Goal: Information Seeking & Learning: Find specific fact

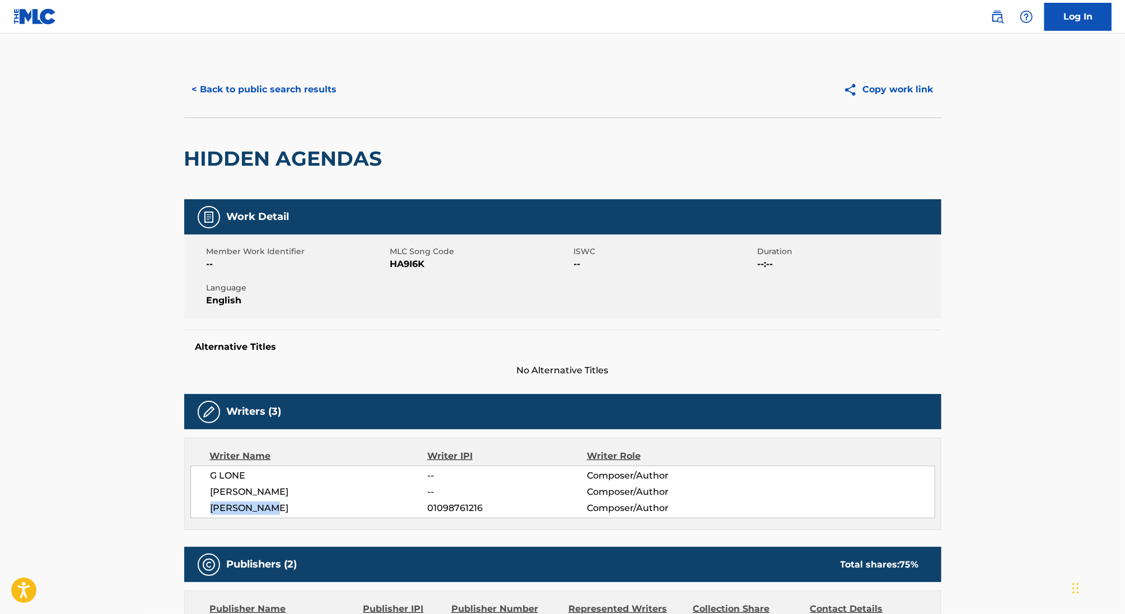
click at [282, 87] on button "< Back to public search results" at bounding box center [264, 90] width 161 height 28
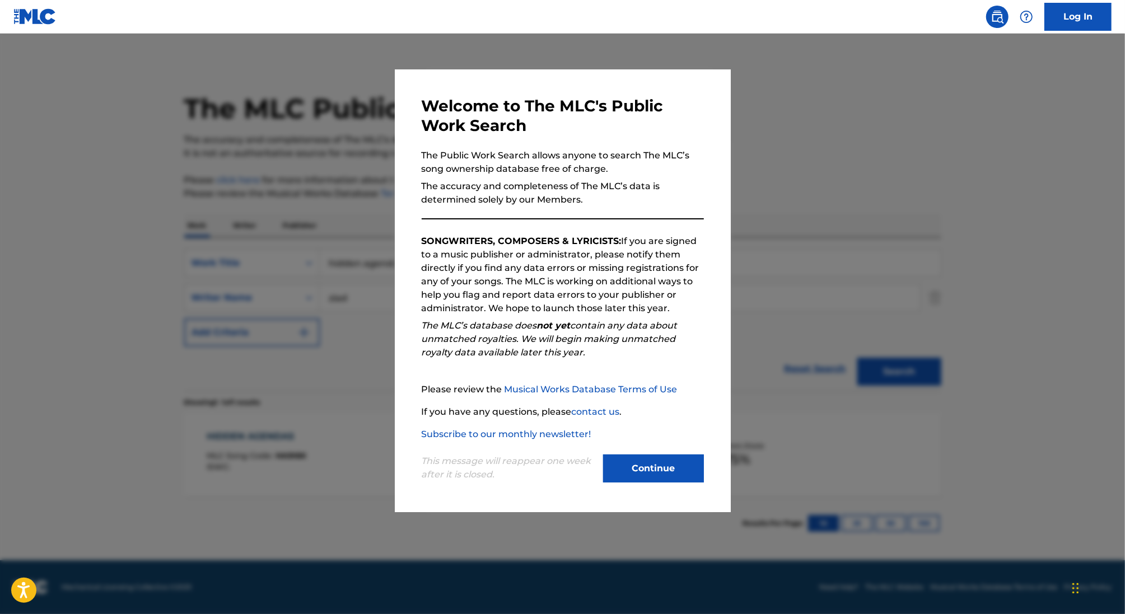
click at [331, 304] on div at bounding box center [562, 341] width 1125 height 614
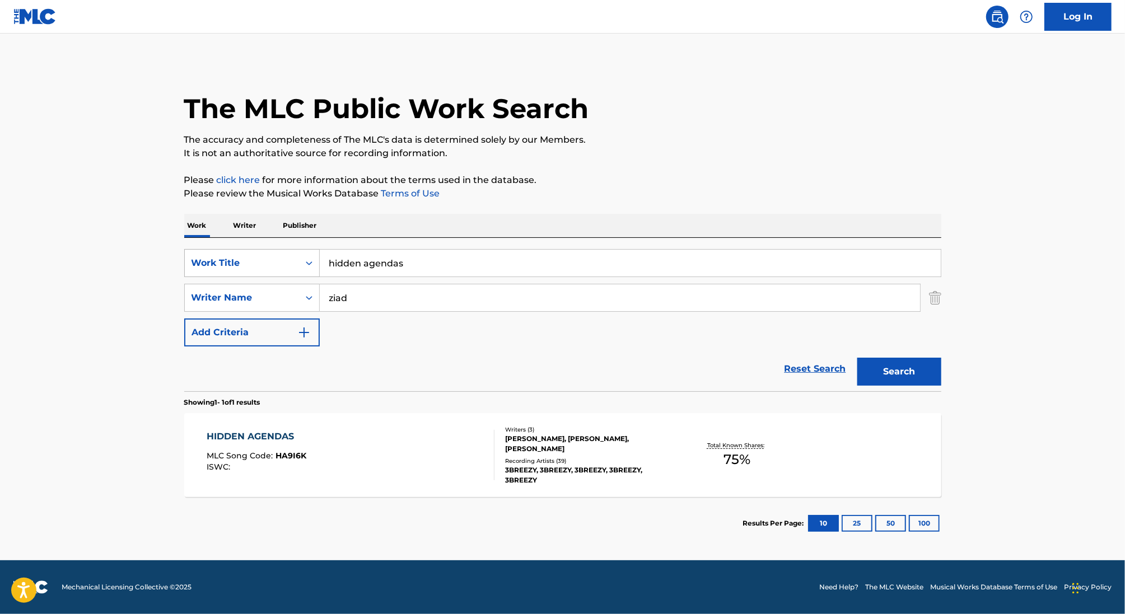
drag, startPoint x: 417, startPoint y: 265, endPoint x: 306, endPoint y: 250, distance: 111.9
click at [306, 250] on div "SearchWithCriteria7e104e8f-2709-4761-a4de-bb9f29f14835 Work Title hidden agendas" at bounding box center [562, 263] width 757 height 28
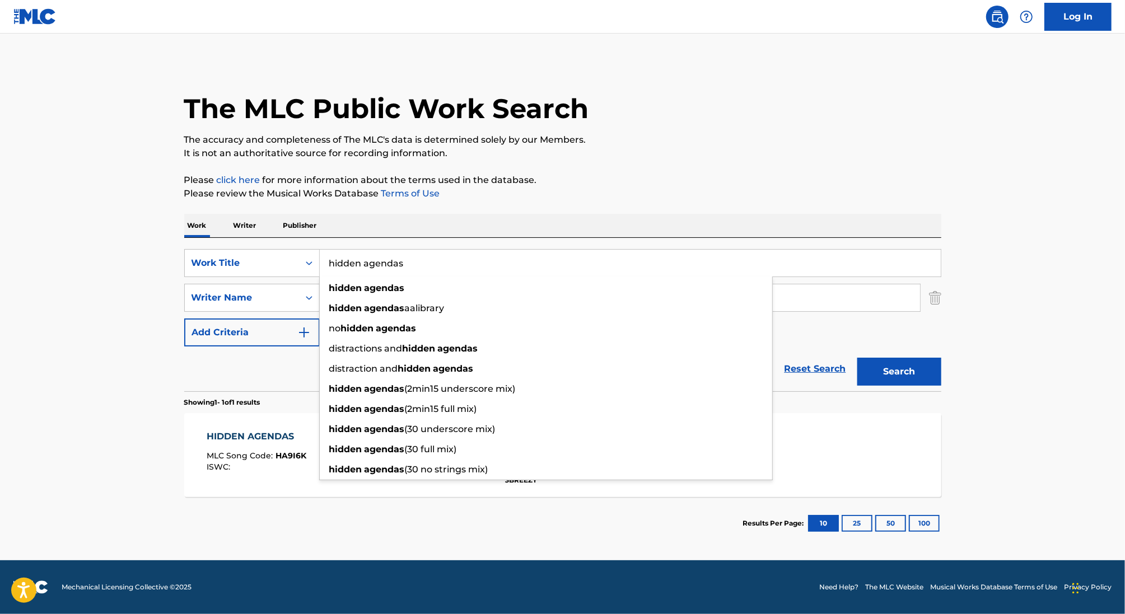
paste input "BOTTOM FEEDER"
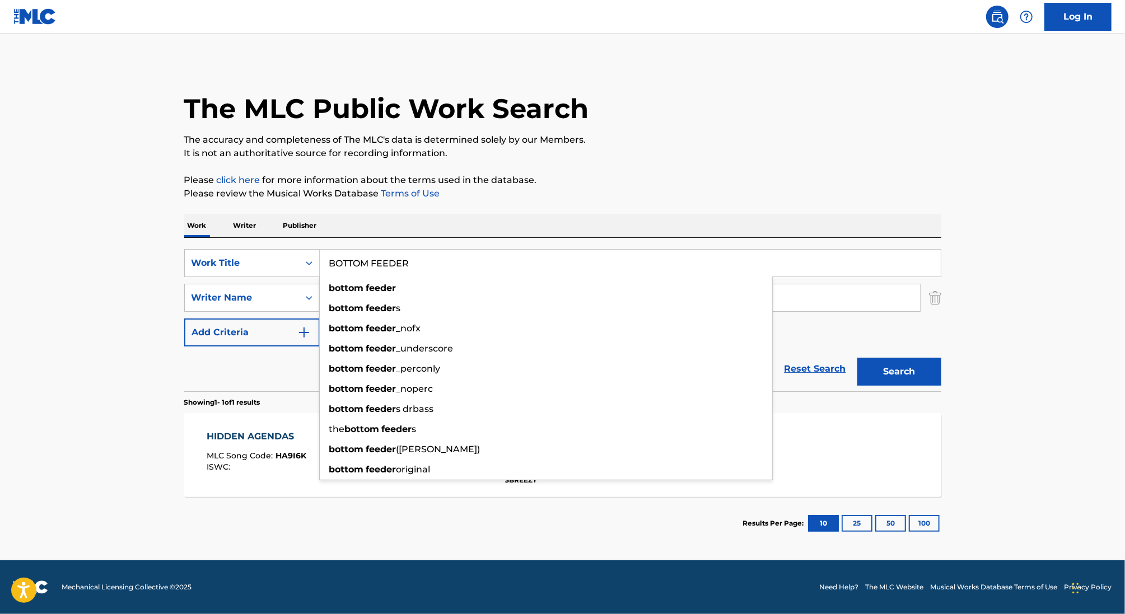
type input "BOTTOM FEEDER"
click at [598, 195] on p "Please review the Musical Works Database Terms of Use" at bounding box center [562, 193] width 757 height 13
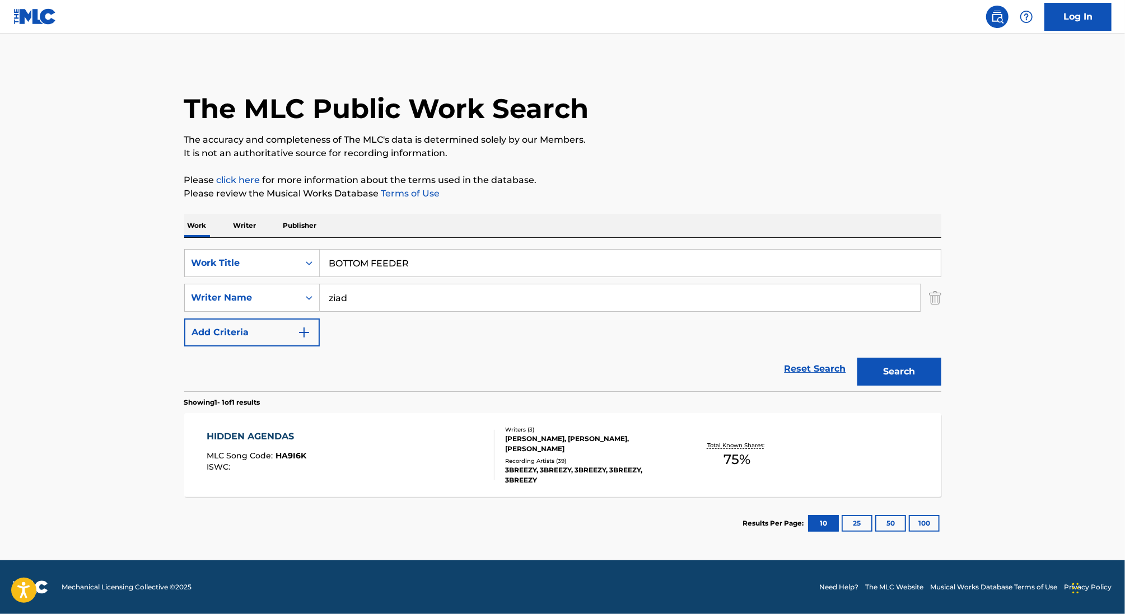
click at [331, 297] on input "ziad" at bounding box center [620, 298] width 600 height 27
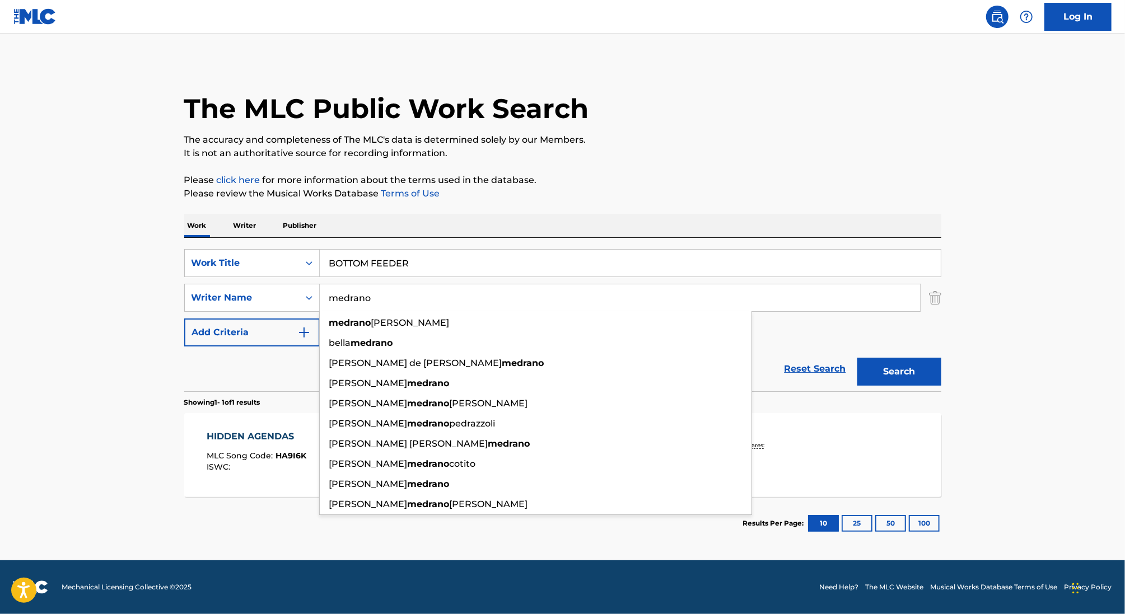
type input "medrano"
click at [858, 358] on button "Search" at bounding box center [900, 372] width 84 height 28
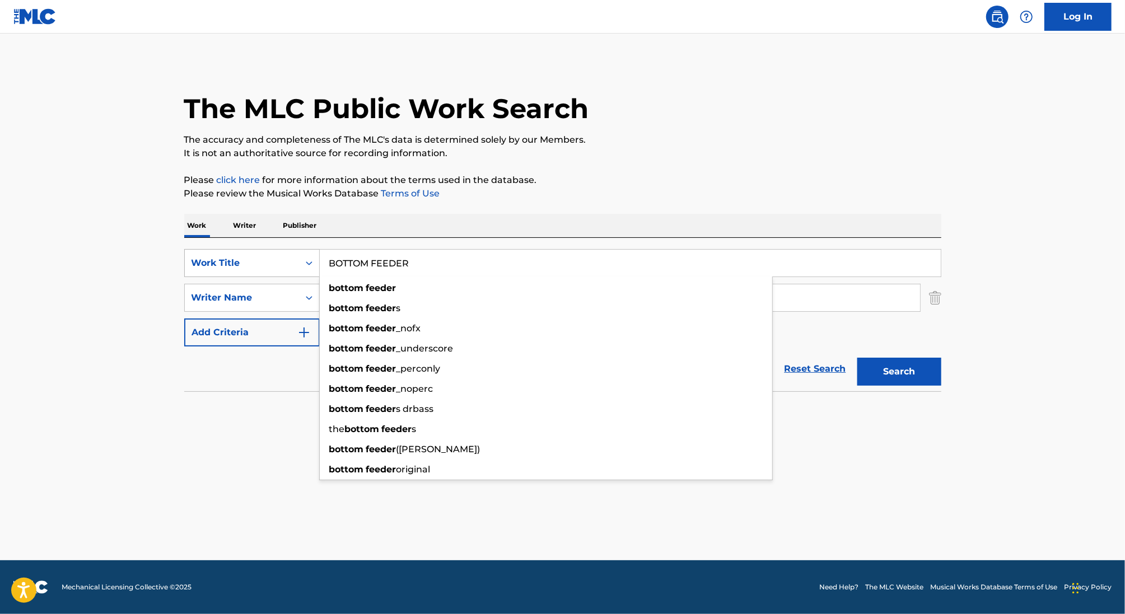
drag, startPoint x: 430, startPoint y: 264, endPoint x: 212, endPoint y: 264, distance: 217.9
click at [212, 264] on div "SearchWithCriteria7e104e8f-2709-4761-a4de-bb9f29f14835 Work Title BOTTOM FEEDER…" at bounding box center [562, 263] width 757 height 28
paste input "GIVE IT"
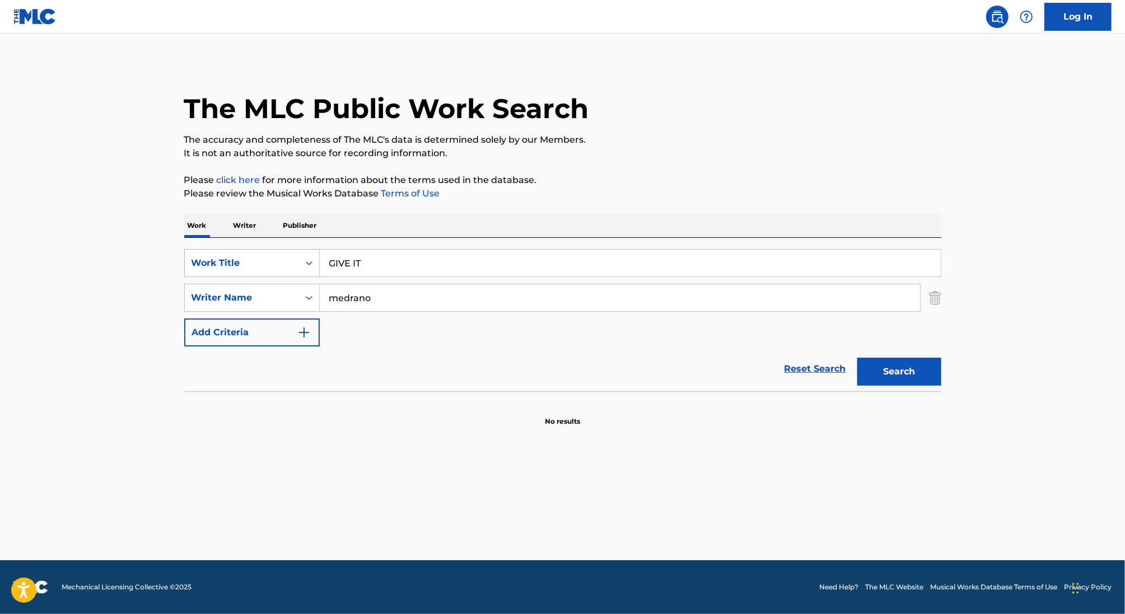
type input "GIVE IT"
click at [858, 358] on button "Search" at bounding box center [900, 372] width 84 height 28
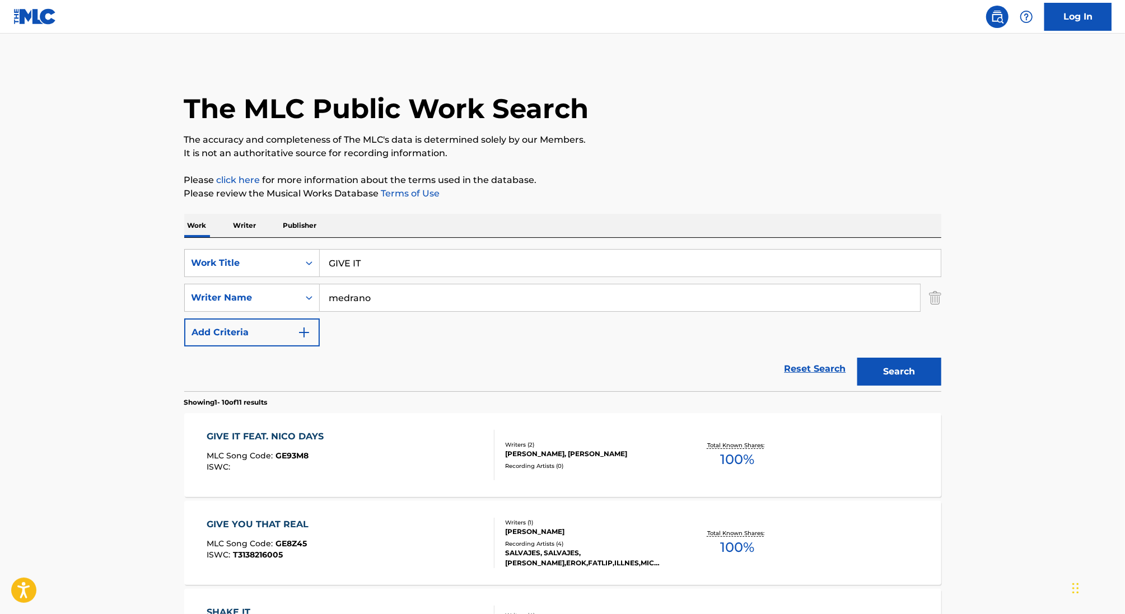
click at [361, 457] on div "GIVE IT FEAT. NICO DAYS MLC Song Code : GE93M8 ISWC :" at bounding box center [351, 455] width 288 height 50
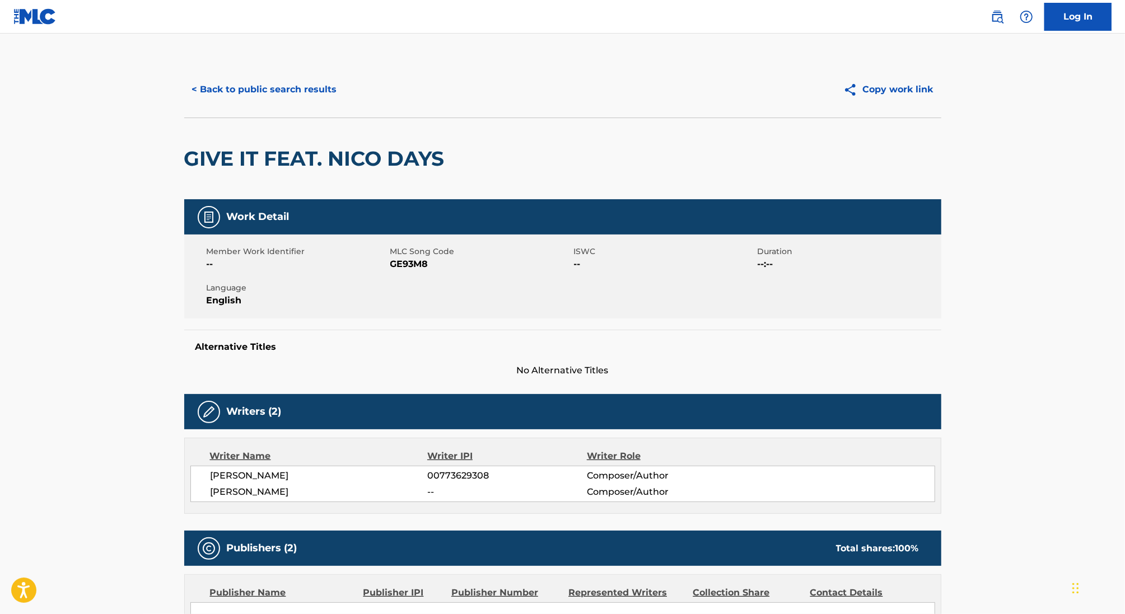
scroll to position [21, 0]
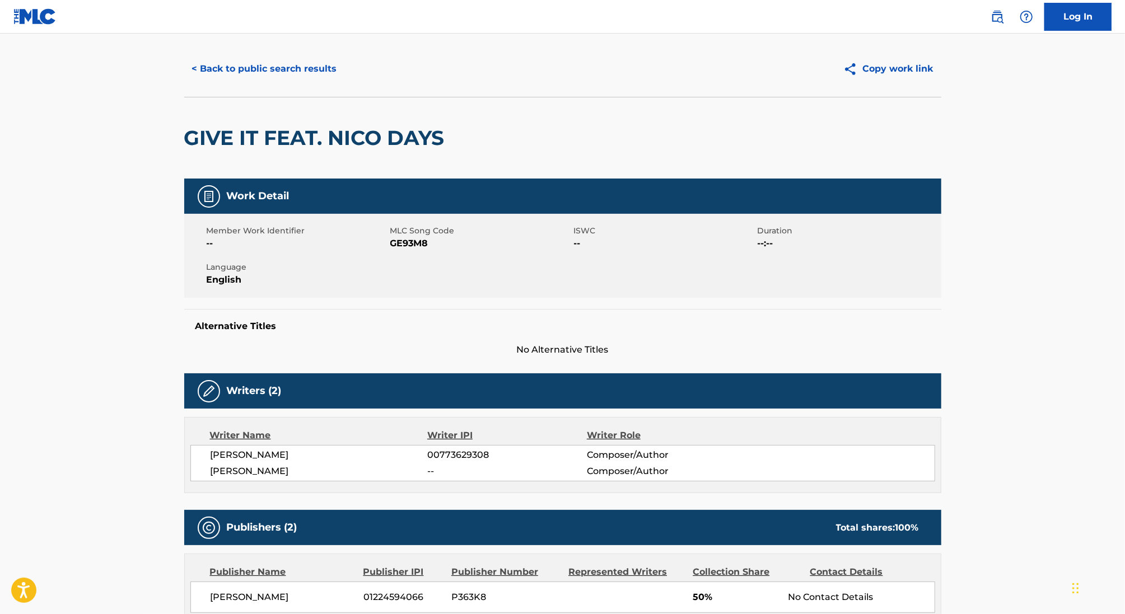
click at [282, 72] on button "< Back to public search results" at bounding box center [264, 69] width 161 height 28
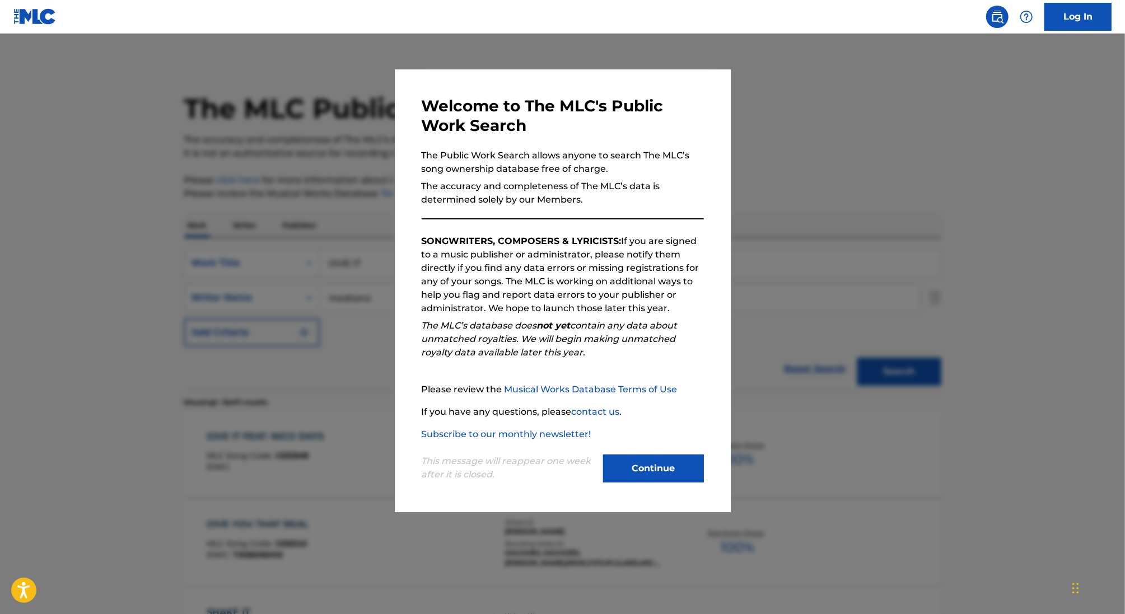
click at [334, 168] on div at bounding box center [562, 341] width 1125 height 614
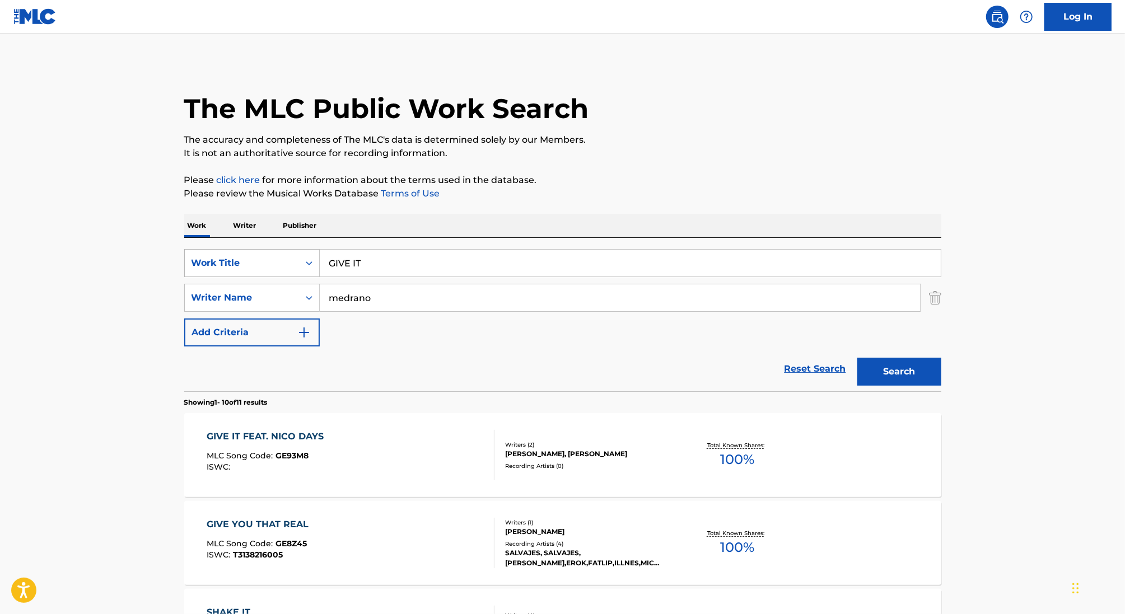
drag, startPoint x: 384, startPoint y: 258, endPoint x: 267, endPoint y: 252, distance: 117.8
click at [267, 253] on div "SearchWithCriteria7e104e8f-2709-4761-a4de-bb9f29f14835 Work Title GIVE IT" at bounding box center [562, 263] width 757 height 28
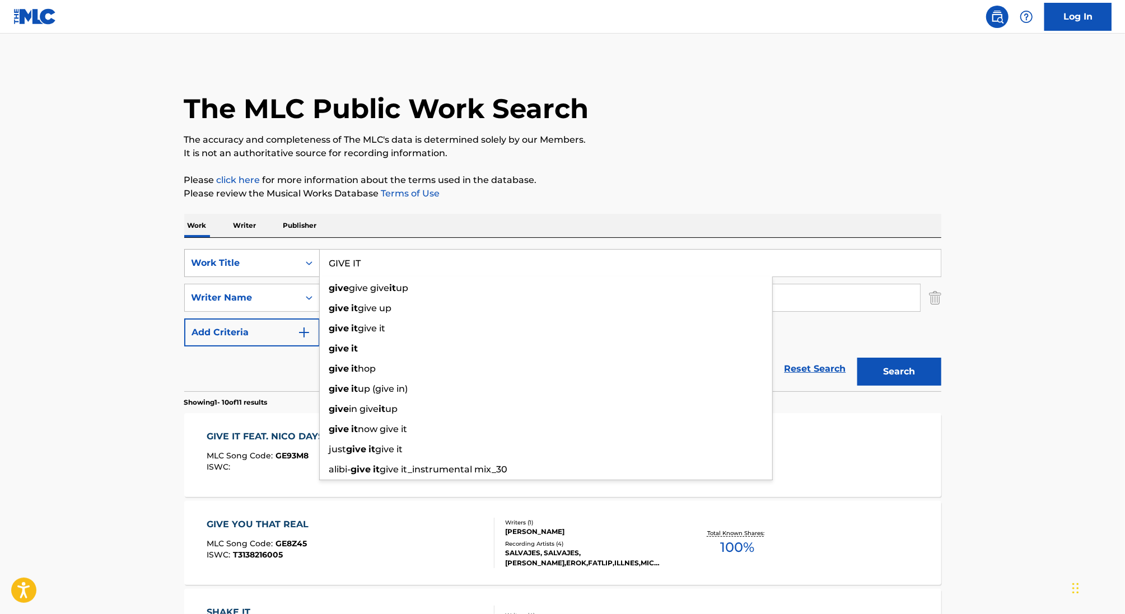
paste input "FUCK WHAT YOU SAY"
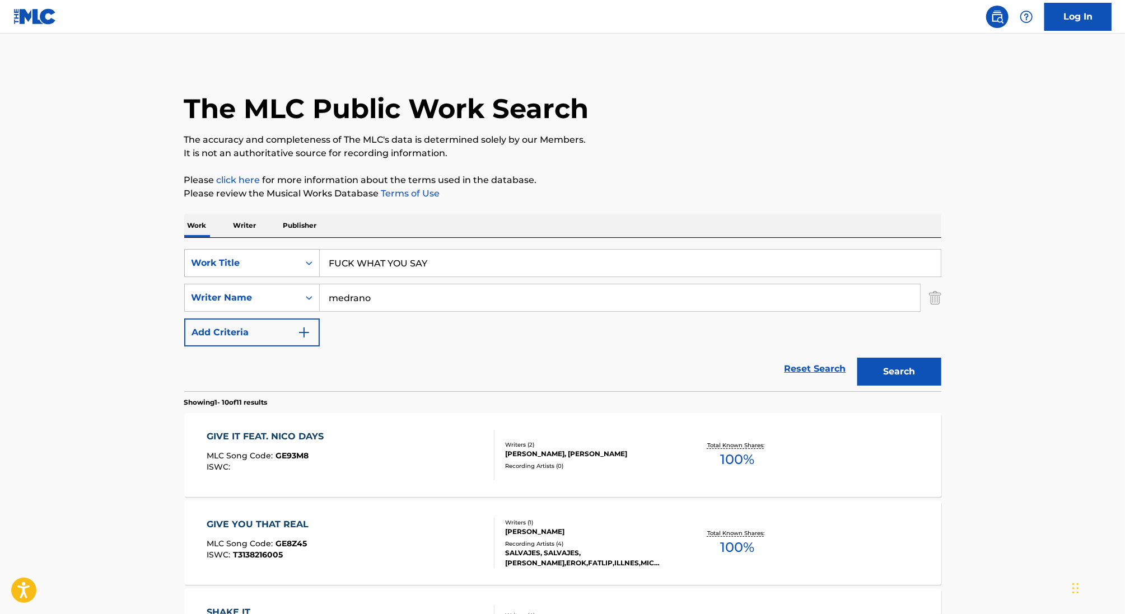
type input "FUCK WHAT YOU SAY"
click at [858, 358] on button "Search" at bounding box center [900, 372] width 84 height 28
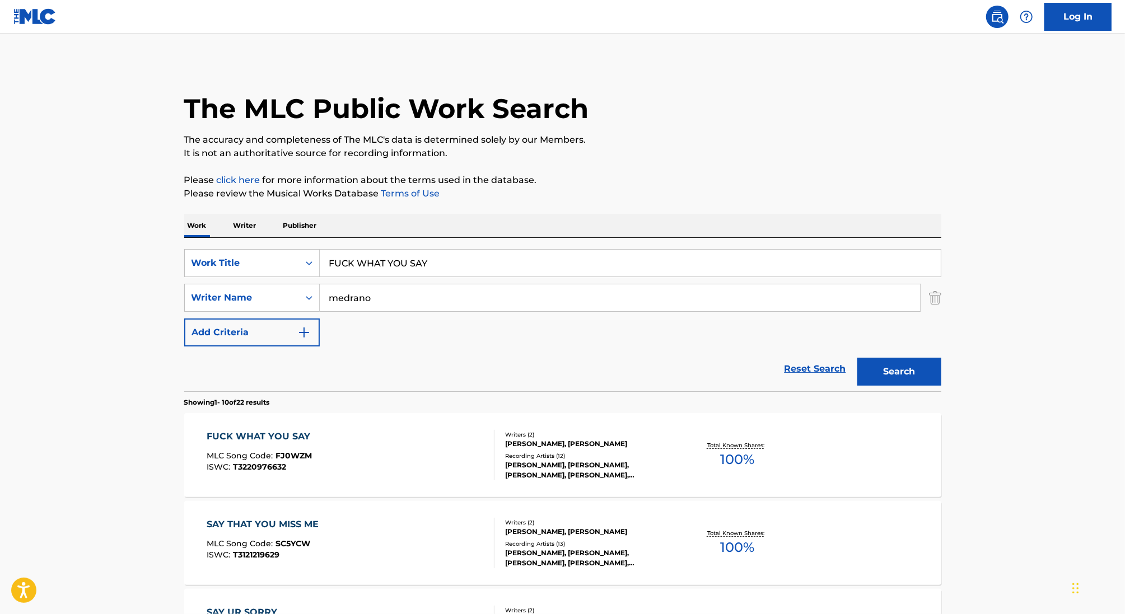
click at [402, 464] on div "FUCK WHAT YOU SAY MLC Song Code : FJ0WZM ISWC : T3220976632" at bounding box center [351, 455] width 288 height 50
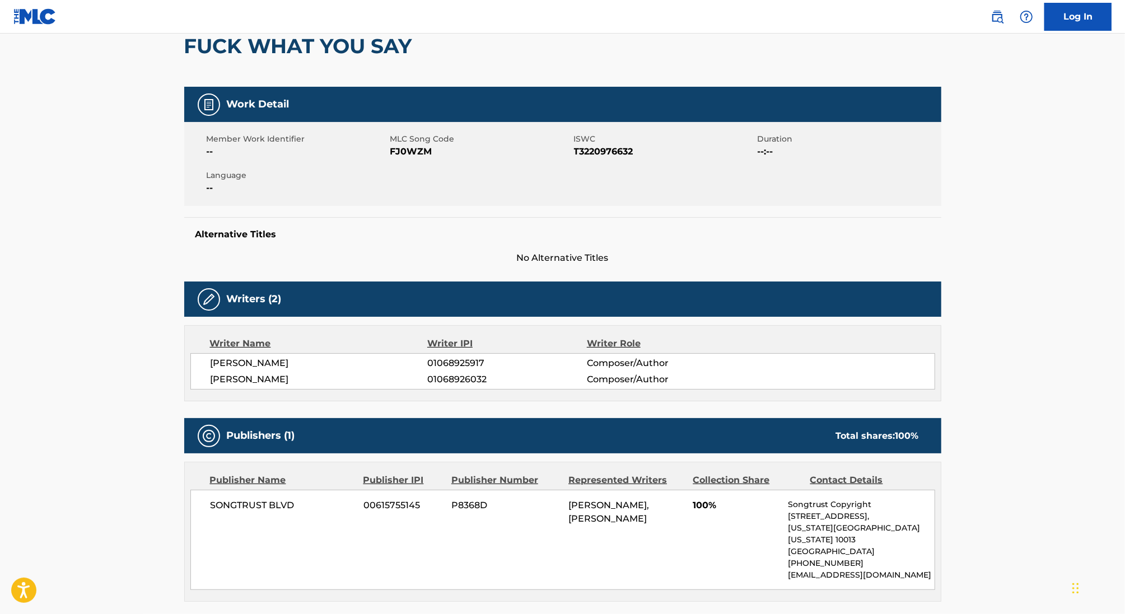
scroll to position [125, 0]
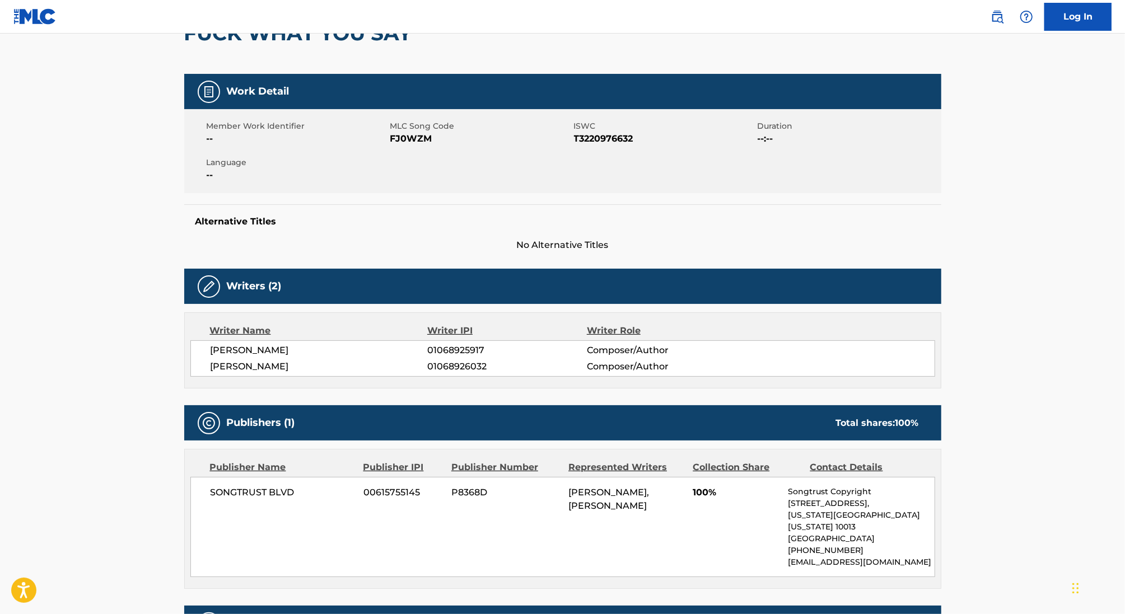
drag, startPoint x: 310, startPoint y: 361, endPoint x: 151, endPoint y: 361, distance: 159.6
click at [151, 361] on main "< Back to public search results Copy work link FUCK WHAT YOU SAY Work Detail Me…" at bounding box center [562, 466] width 1125 height 1116
copy span "[PERSON_NAME]"
drag, startPoint x: 434, startPoint y: 365, endPoint x: 614, endPoint y: 365, distance: 180.9
click at [614, 365] on div "[PERSON_NAME] 01068926032 Composer/Author" at bounding box center [573, 366] width 724 height 13
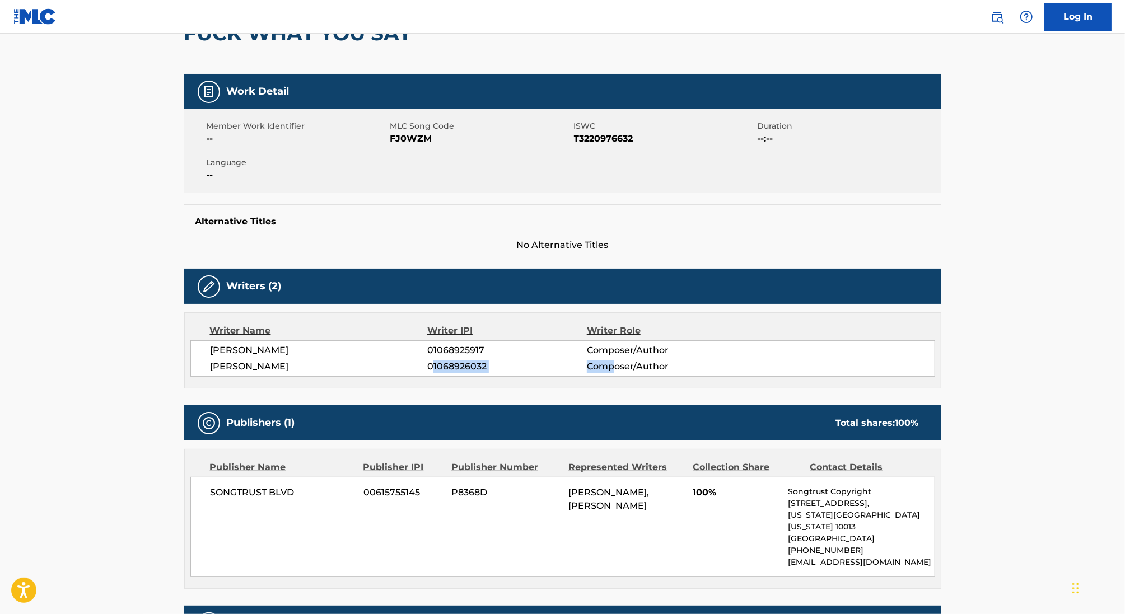
copy div "1068926032 Comp"
click at [516, 360] on span "01068926032" at bounding box center [506, 366] width 159 height 13
drag, startPoint x: 432, startPoint y: 368, endPoint x: 487, endPoint y: 366, distance: 54.9
click at [487, 366] on span "01068926032" at bounding box center [506, 366] width 159 height 13
copy span "1068926032"
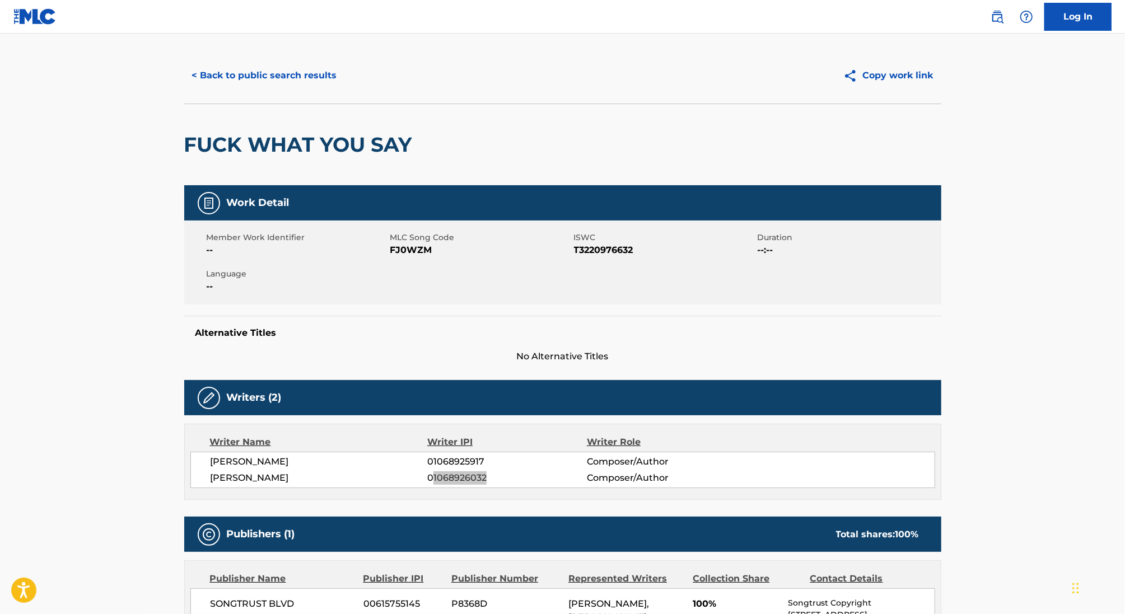
scroll to position [0, 0]
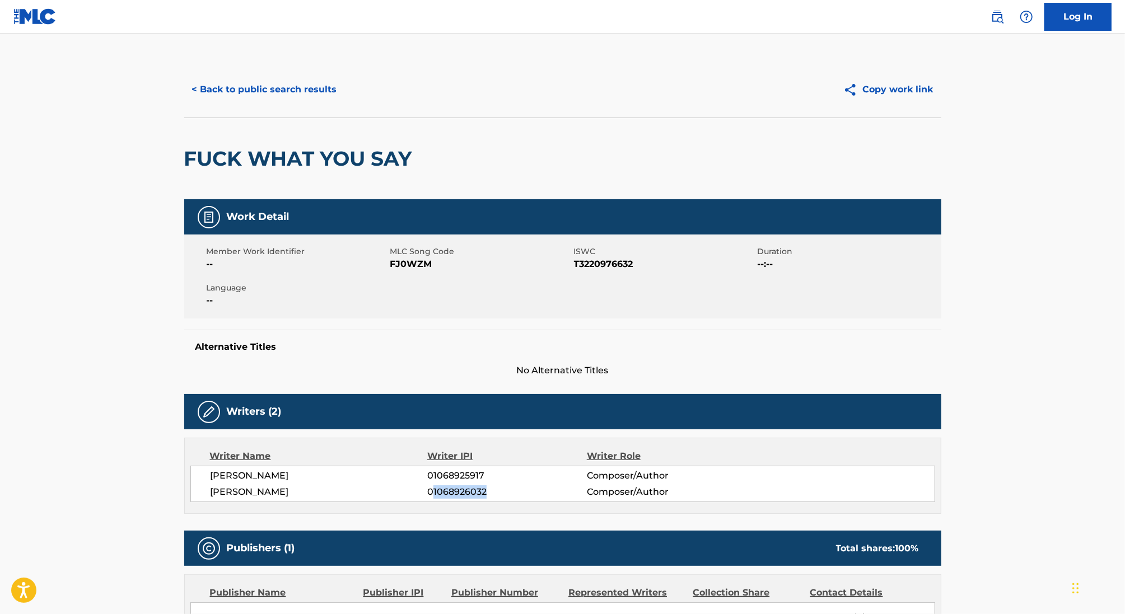
click at [252, 90] on button "< Back to public search results" at bounding box center [264, 90] width 161 height 28
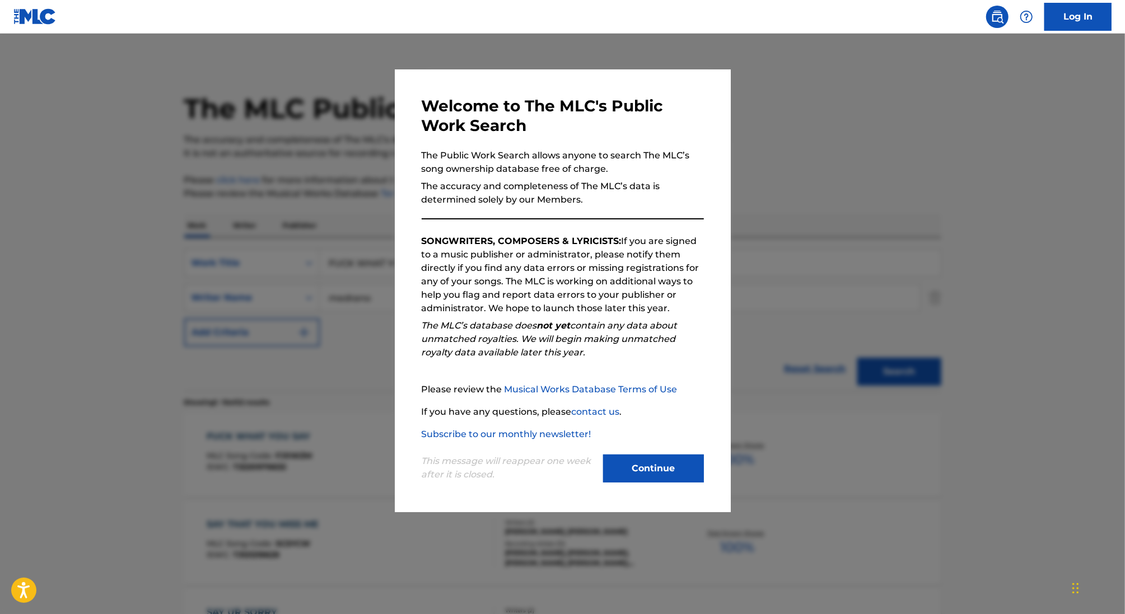
click at [250, 220] on div at bounding box center [562, 341] width 1125 height 614
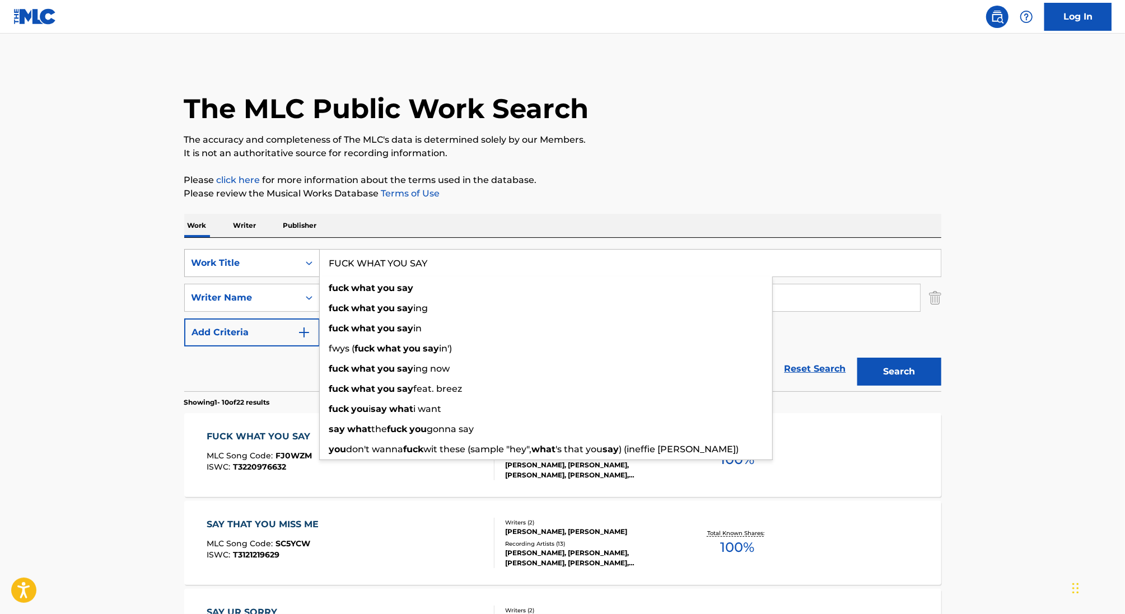
drag, startPoint x: 439, startPoint y: 262, endPoint x: 271, endPoint y: 256, distance: 168.1
click at [271, 256] on div "SearchWithCriteria7e104e8f-2709-4761-a4de-bb9f29f14835 Work Title FUCK WHAT YOU…" at bounding box center [562, 263] width 757 height 28
paste input "BIG SAD"
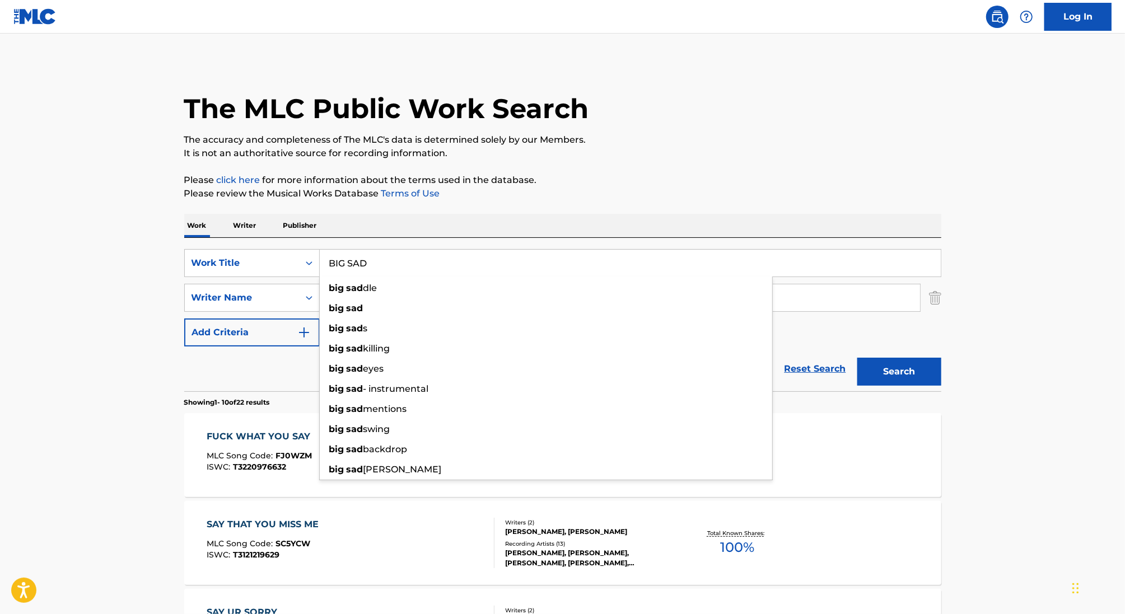
type input "BIG SAD"
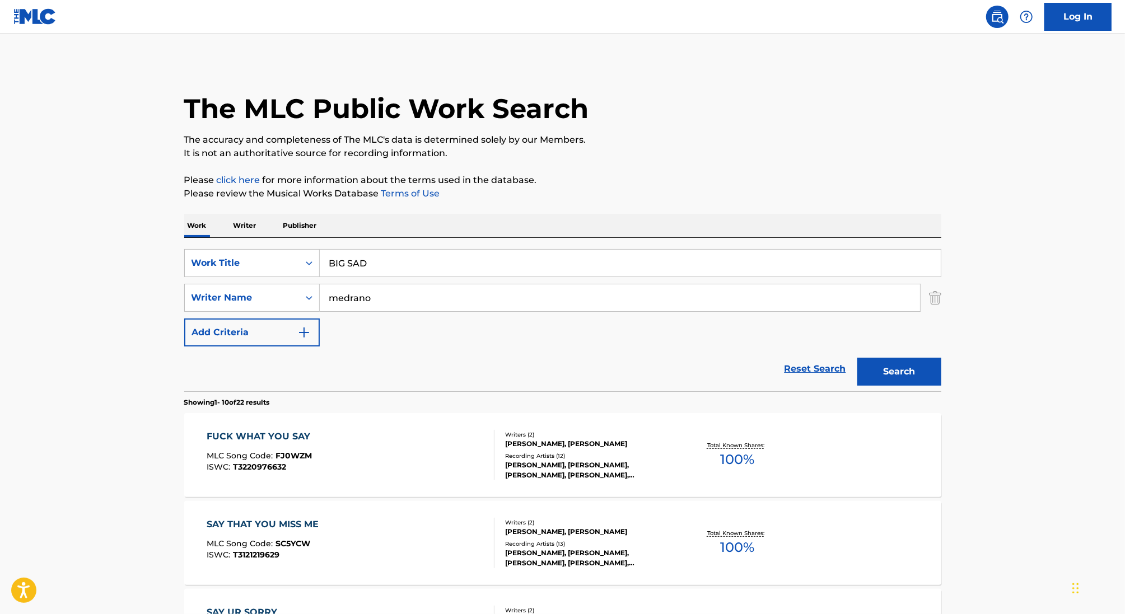
click at [909, 369] on button "Search" at bounding box center [900, 372] width 84 height 28
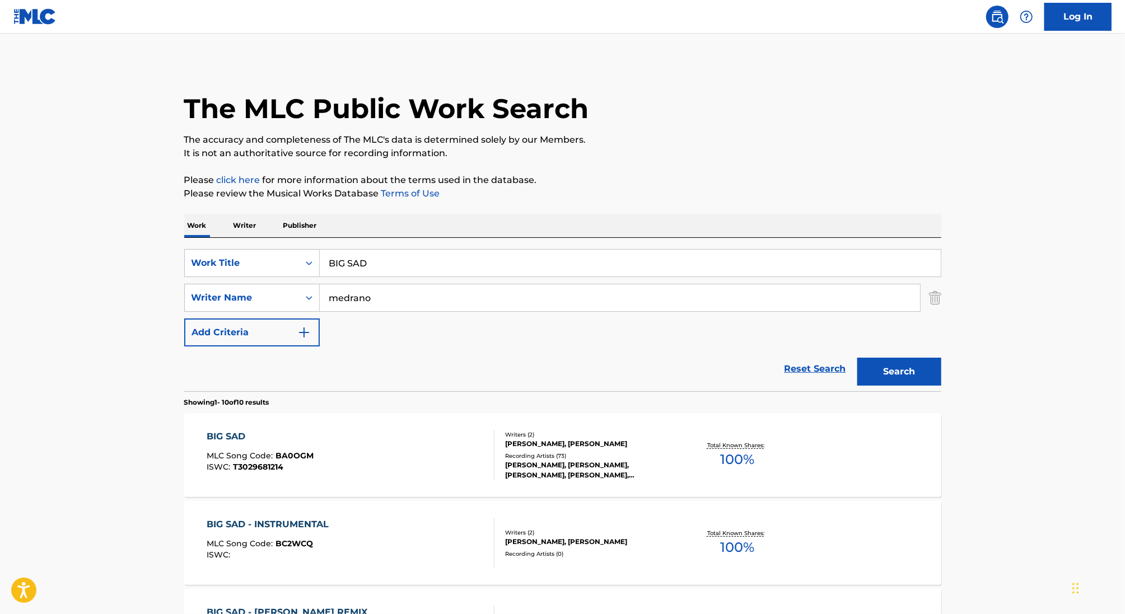
click at [374, 448] on div "BIG SAD MLC Song Code : BA0OGM ISWC : T3029681214" at bounding box center [351, 455] width 288 height 50
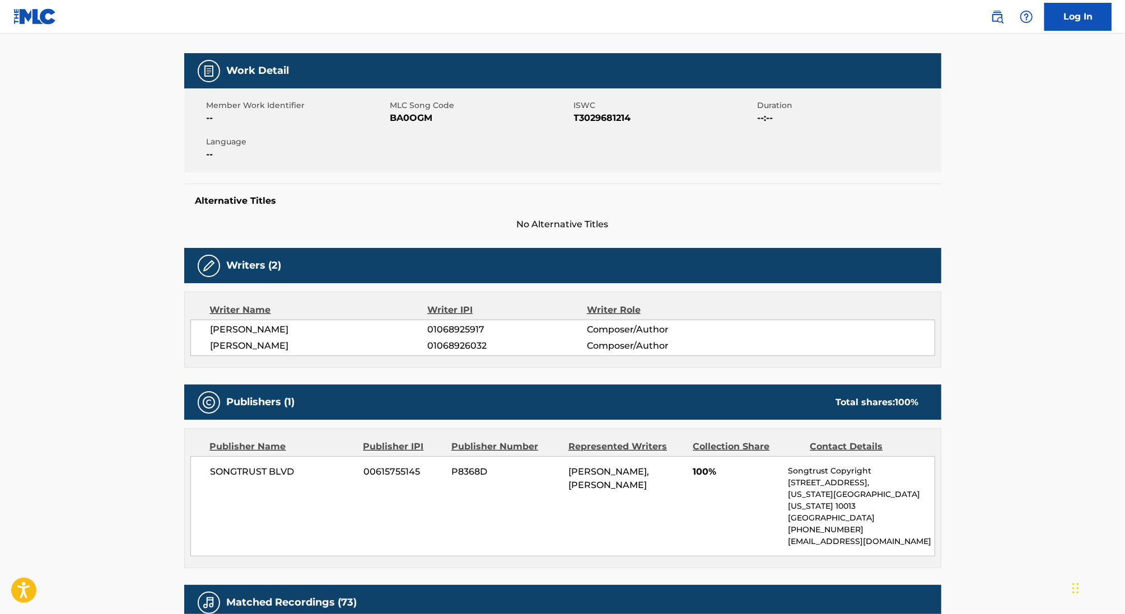
scroll to position [147, 0]
